Goal: Information Seeking & Learning: Learn about a topic

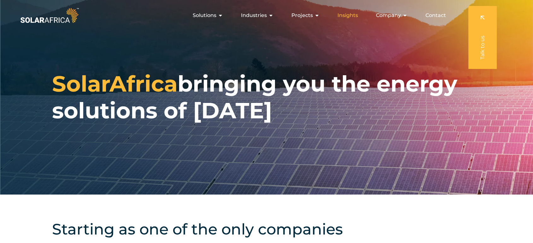
click at [346, 18] on span "Insights" at bounding box center [347, 16] width 20 height 8
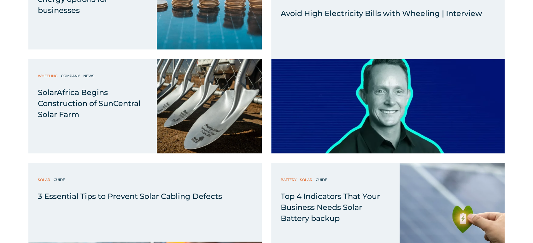
scroll to position [1156, 0]
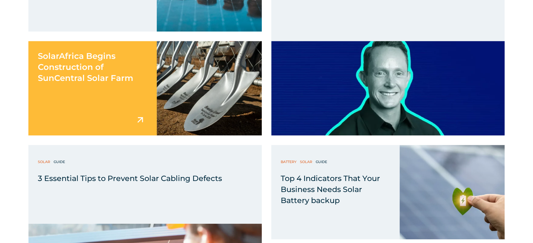
click at [54, 99] on div "SolarAfrica Begins Construction of SunCentral Solar Farm" at bounding box center [92, 88] width 128 height 95
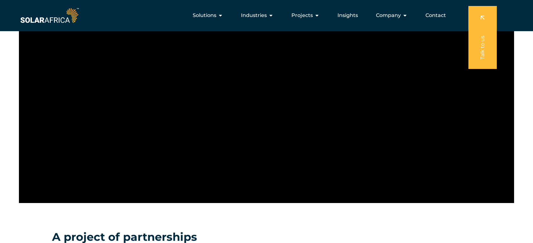
scroll to position [490, 0]
